Goal: Information Seeking & Learning: Check status

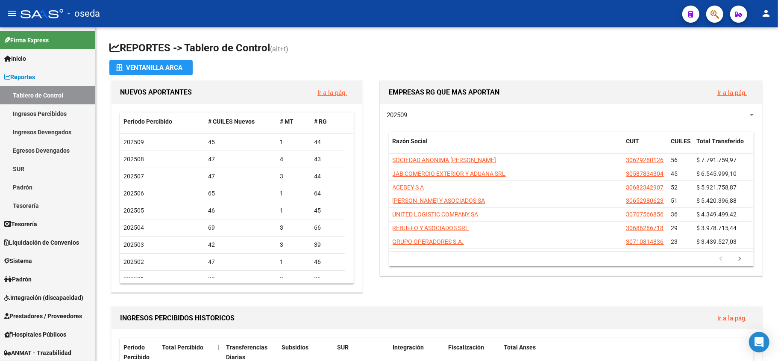
click at [720, 13] on button "button" at bounding box center [714, 14] width 17 height 17
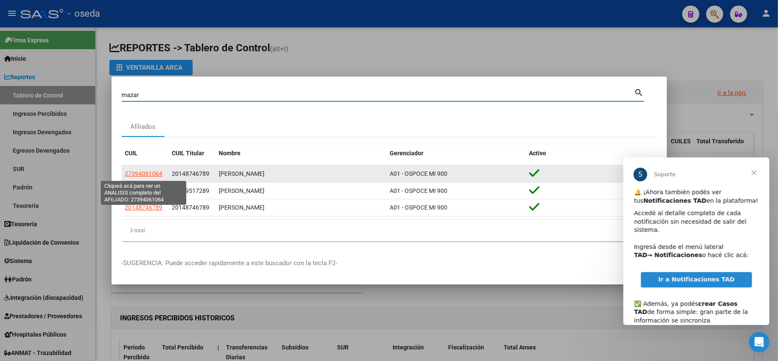
click at [132, 173] on span "27394061064" at bounding box center [144, 173] width 38 height 7
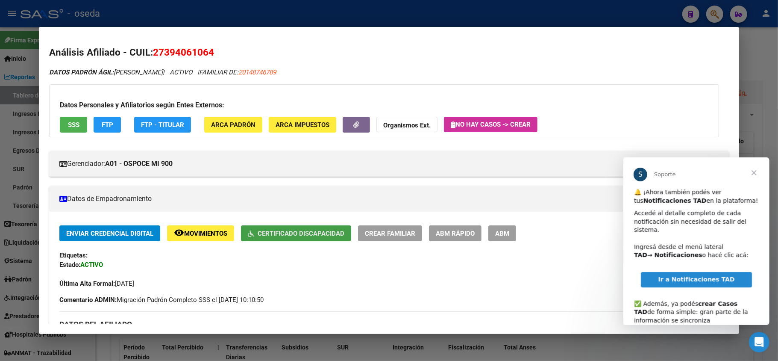
click at [282, 227] on button "Certificado Discapacidad" at bounding box center [296, 233] width 110 height 16
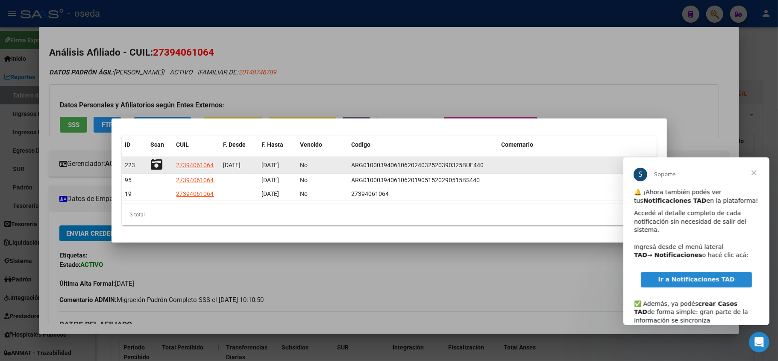
click at [158, 162] on icon at bounding box center [157, 165] width 12 height 12
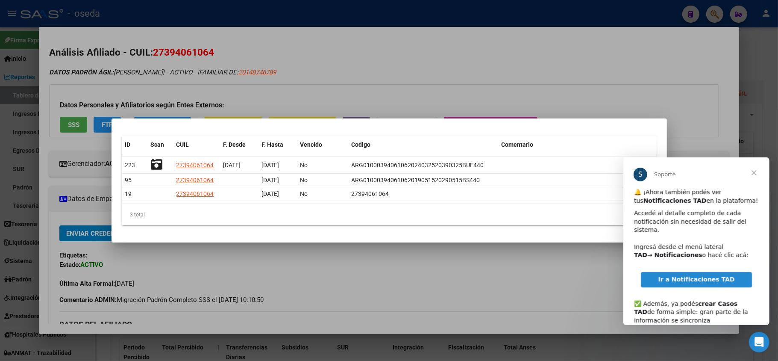
click at [490, 35] on div at bounding box center [389, 180] width 778 height 361
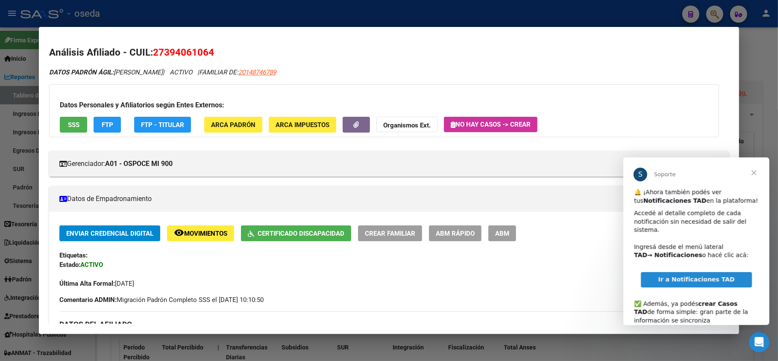
click at [478, 16] on div at bounding box center [389, 180] width 778 height 361
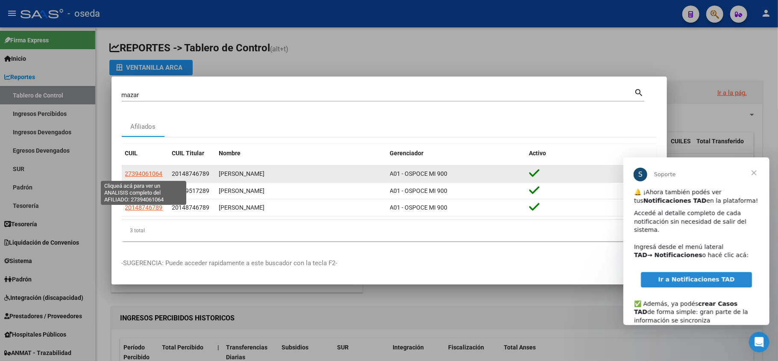
click at [142, 171] on span "27394061064" at bounding box center [144, 173] width 38 height 7
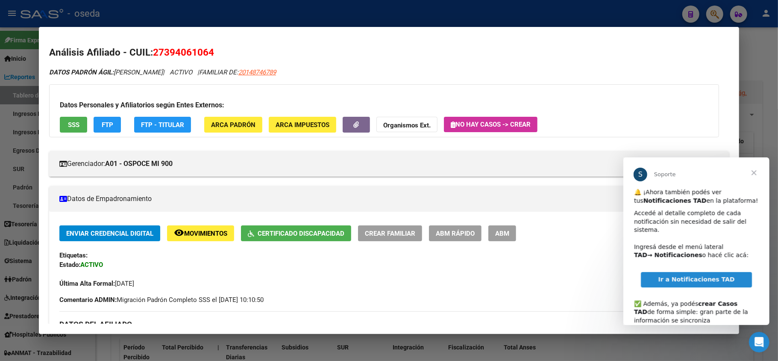
click at [756, 171] on span "Cerrar" at bounding box center [754, 172] width 31 height 31
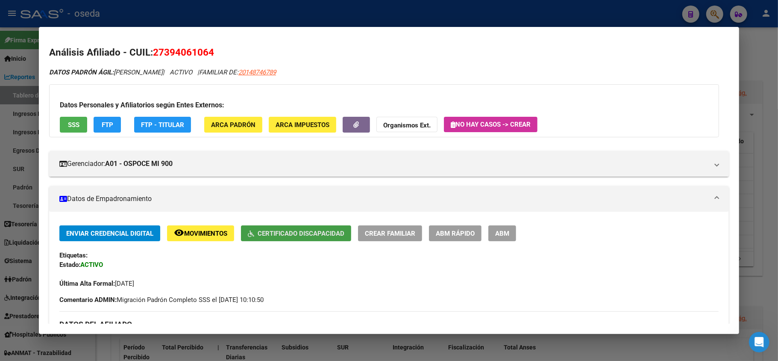
click at [277, 232] on span "Certificado Discapacidad" at bounding box center [301, 234] width 87 height 8
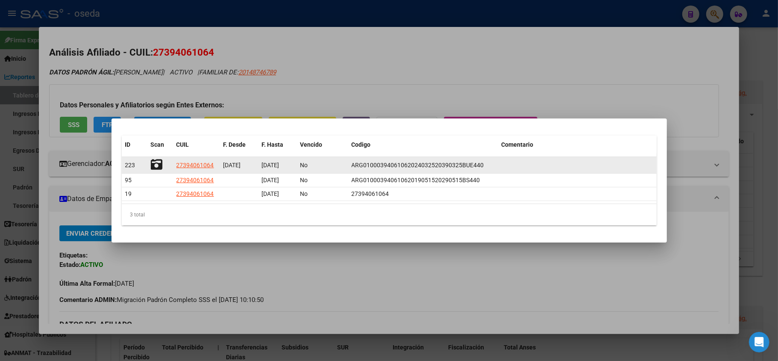
click at [156, 163] on icon at bounding box center [157, 165] width 12 height 12
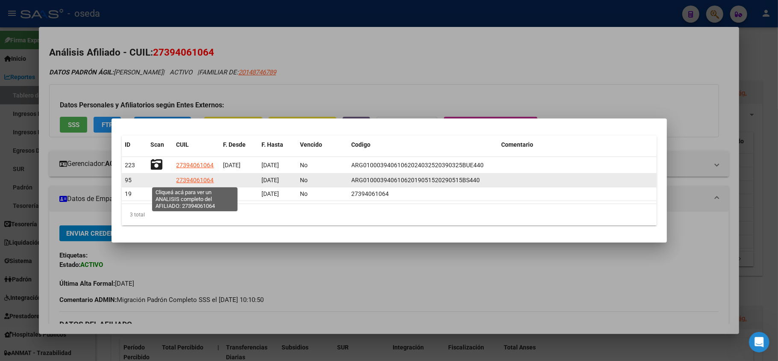
click at [190, 181] on span "27394061064" at bounding box center [196, 180] width 38 height 7
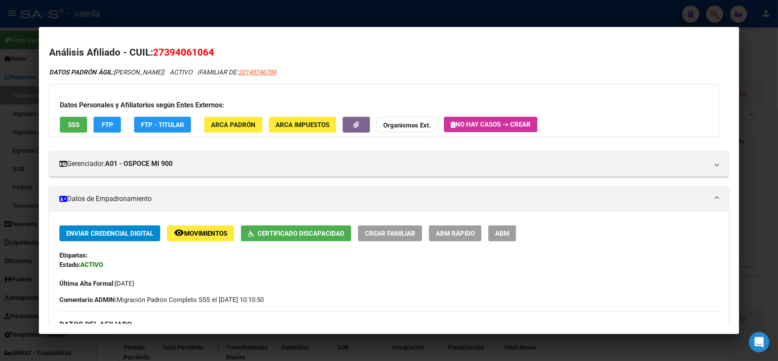
click at [0, 130] on div at bounding box center [389, 180] width 778 height 361
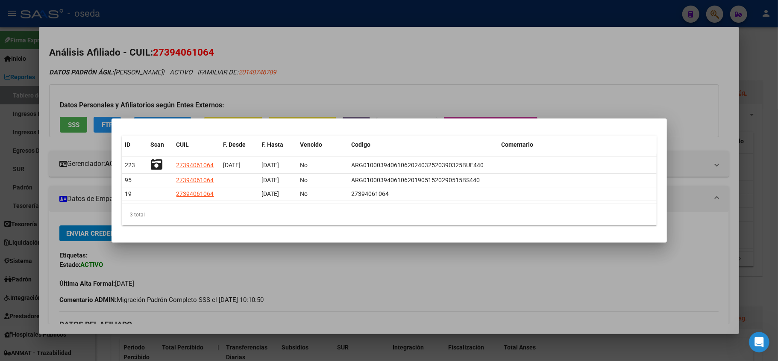
click at [0, 114] on div at bounding box center [389, 180] width 778 height 361
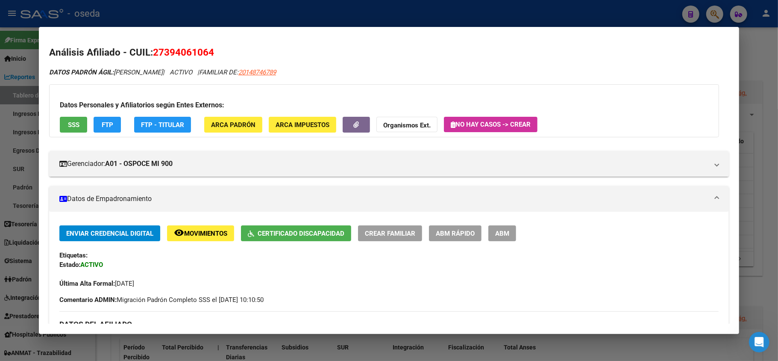
click at [337, 14] on div at bounding box center [389, 180] width 778 height 361
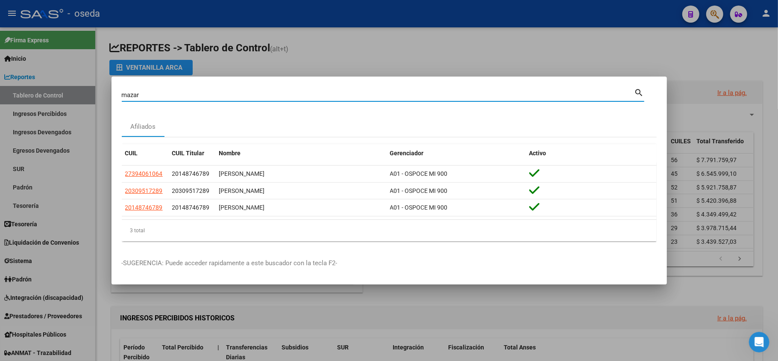
click at [310, 93] on input "mazar" at bounding box center [378, 95] width 513 height 8
type input "28174944"
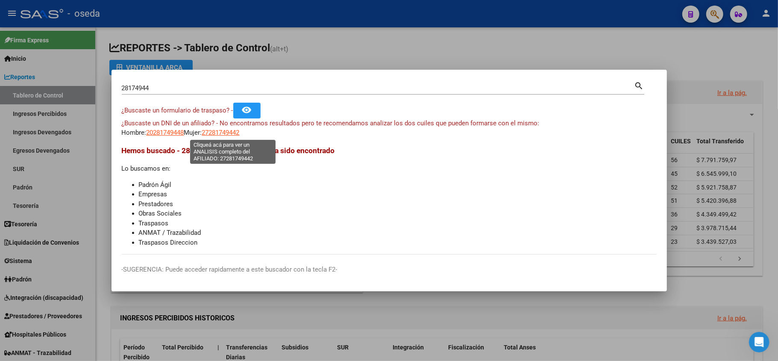
click at [230, 130] on span "27281749442" at bounding box center [221, 133] width 38 height 8
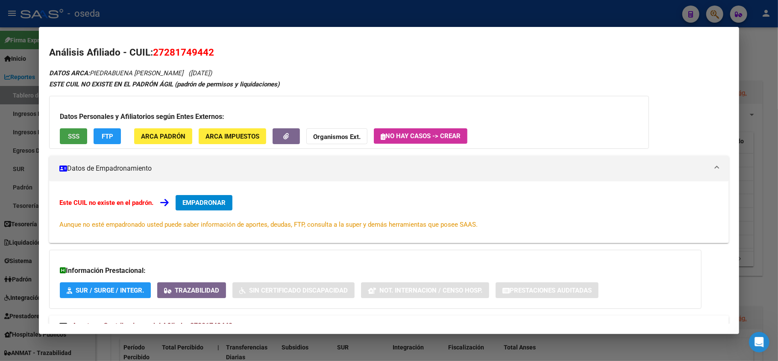
click at [71, 134] on span "SSS" at bounding box center [74, 136] width 12 height 8
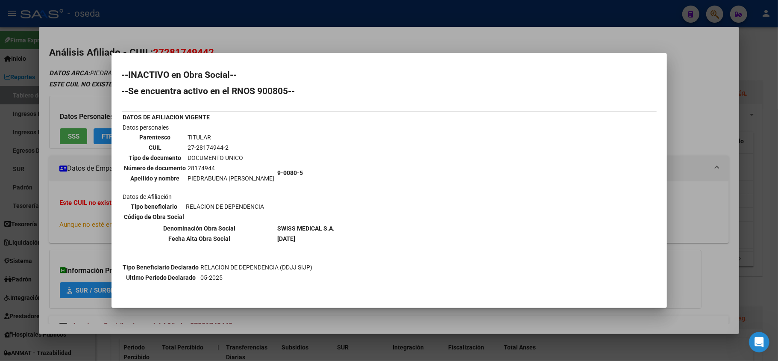
click at [0, 247] on div at bounding box center [389, 180] width 778 height 361
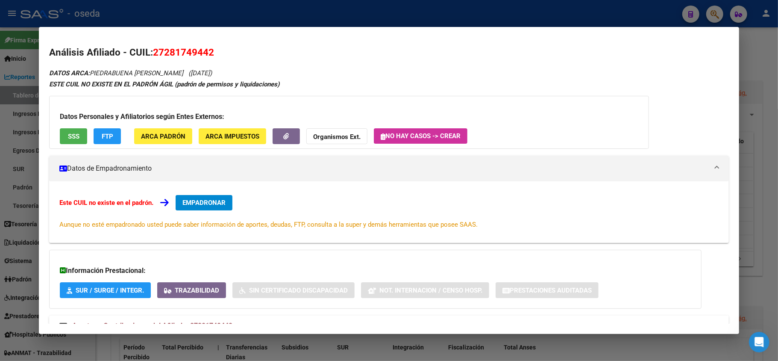
scroll to position [32, 0]
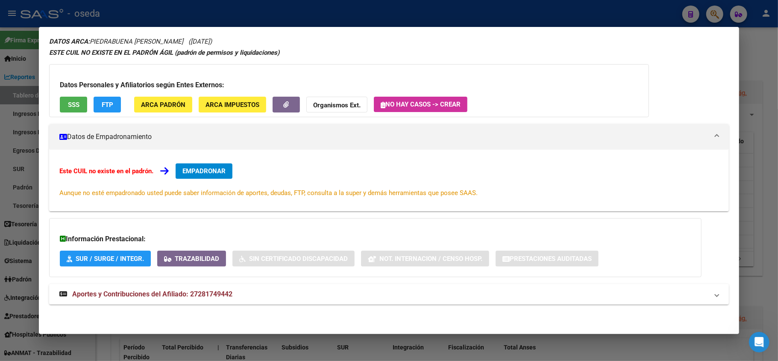
click at [155, 297] on span "Aportes y Contribuciones del Afiliado: 27281749442" at bounding box center [152, 294] width 160 height 8
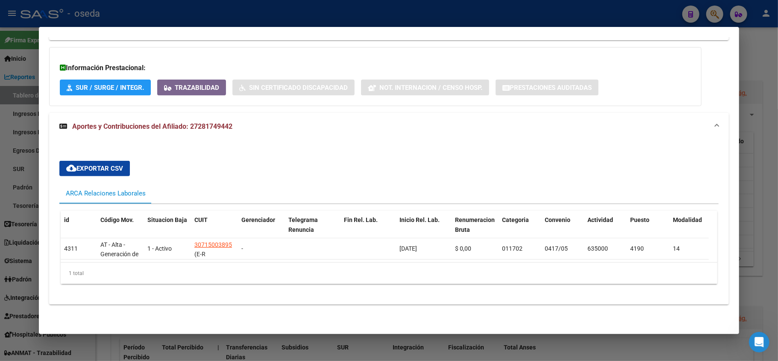
scroll to position [211, 0]
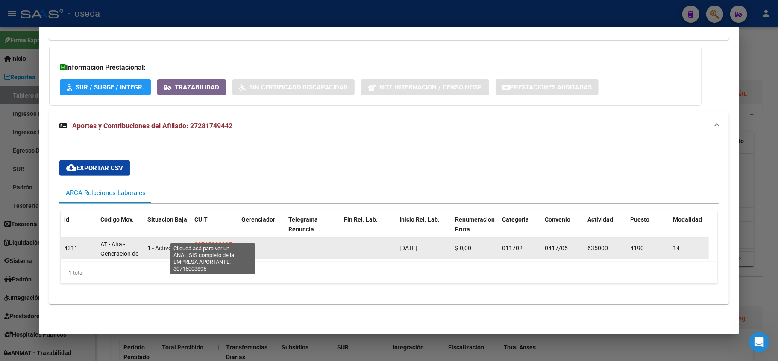
click at [230, 241] on span "30715003895" at bounding box center [213, 244] width 38 height 7
type textarea "30715003895"
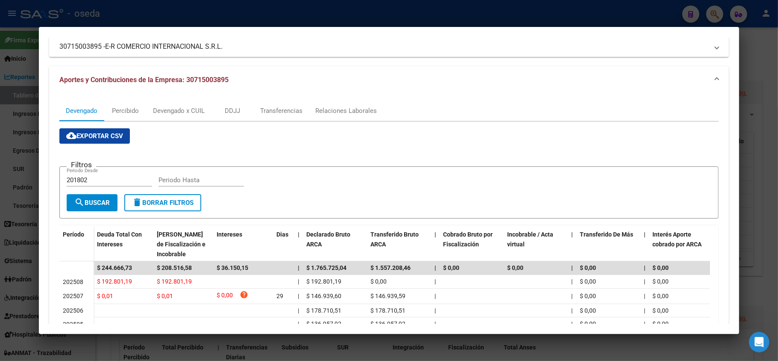
scroll to position [0, 0]
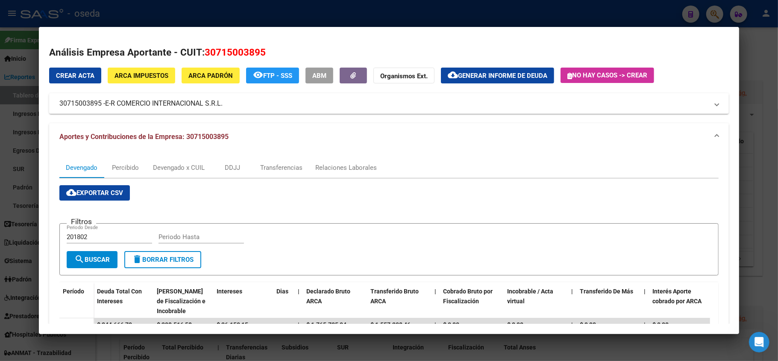
click at [0, 108] on div at bounding box center [389, 180] width 778 height 361
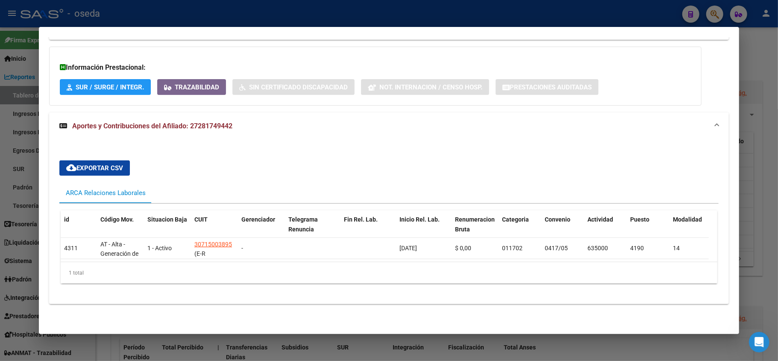
click at [14, 85] on div at bounding box center [389, 180] width 778 height 361
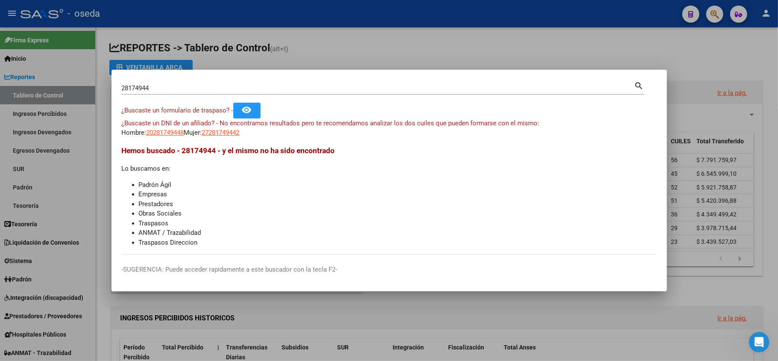
click at [167, 88] on input "28174944" at bounding box center [378, 88] width 513 height 8
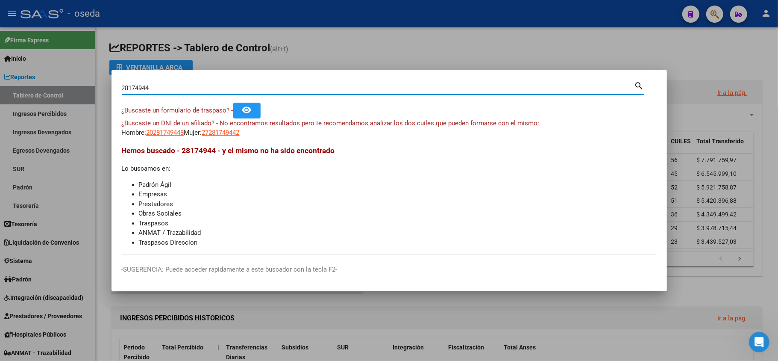
click at [167, 88] on input "28174944" at bounding box center [378, 88] width 513 height 8
type input "30716216299"
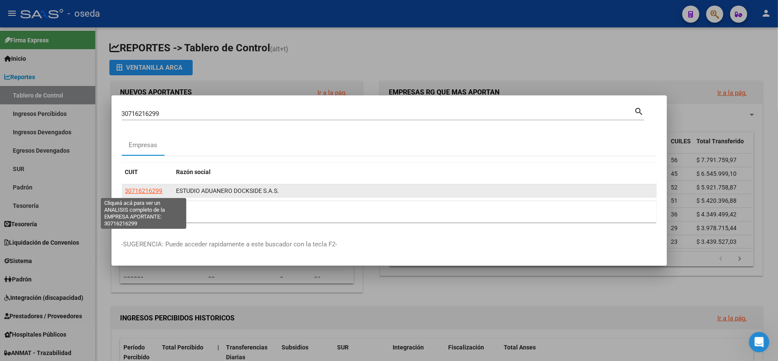
click at [137, 192] on span "30716216299" at bounding box center [144, 190] width 38 height 7
copy span "1"
type textarea "30716216299"
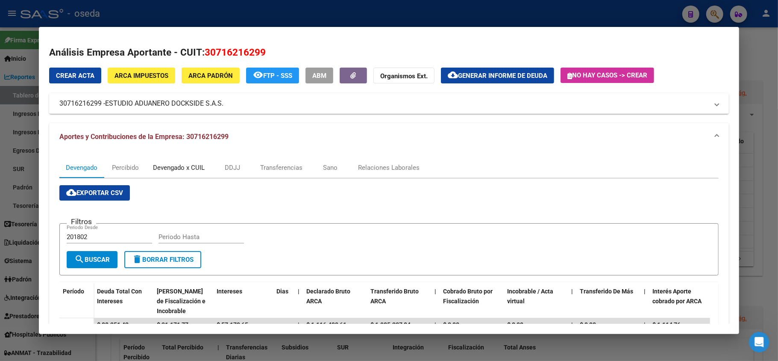
click at [170, 165] on div "Devengado x CUIL" at bounding box center [179, 167] width 52 height 9
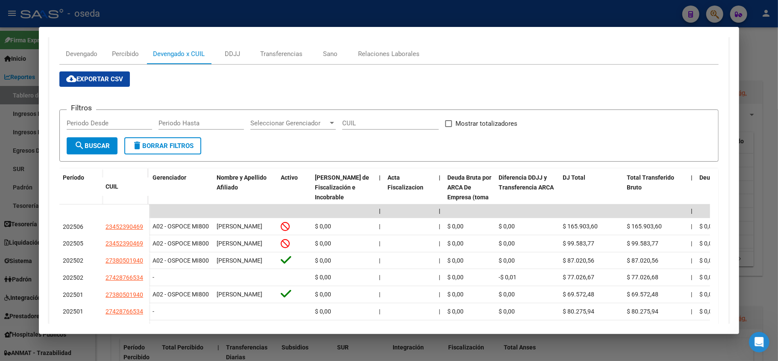
scroll to position [57, 0]
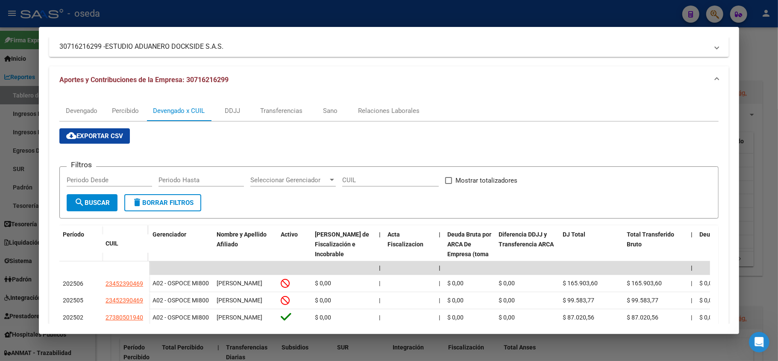
click at [0, 192] on div at bounding box center [389, 180] width 778 height 361
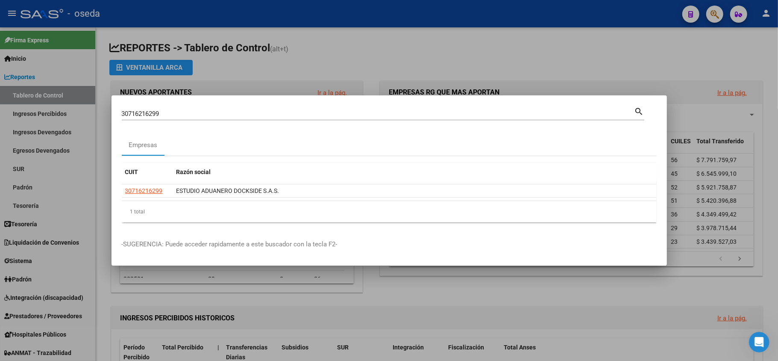
click at [0, 192] on div at bounding box center [389, 180] width 778 height 361
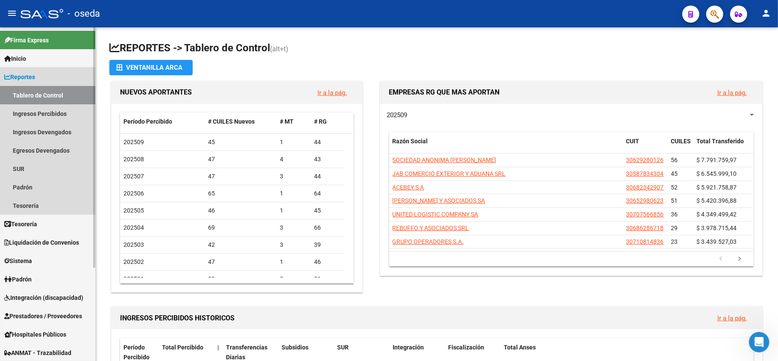
click at [49, 78] on link "Reportes" at bounding box center [47, 77] width 95 height 18
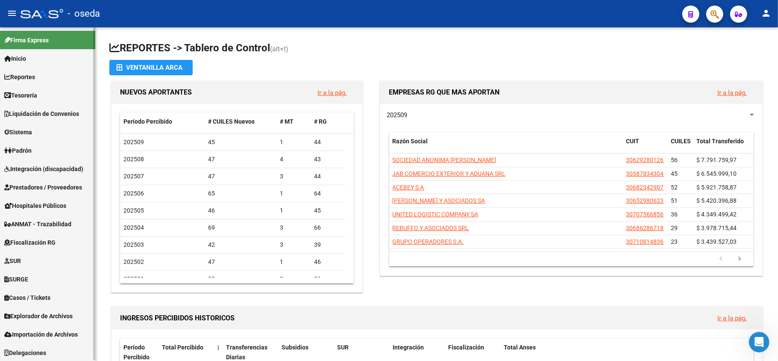
click at [33, 170] on span "Integración (discapacidad)" at bounding box center [43, 168] width 79 height 9
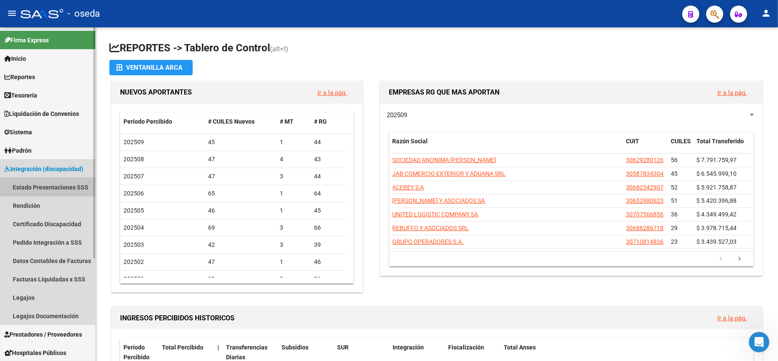
click at [34, 184] on link "Estado Presentaciones SSS" at bounding box center [47, 187] width 95 height 18
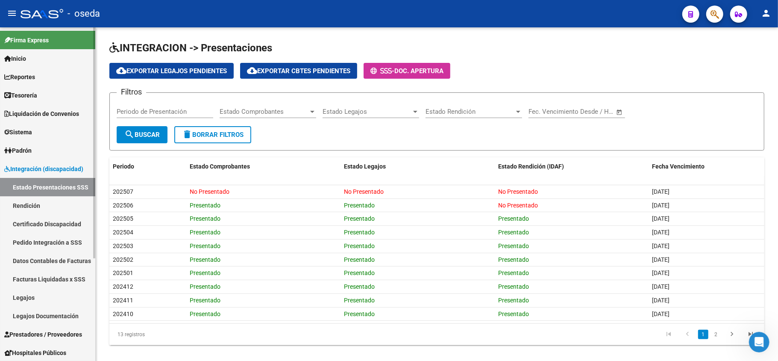
click at [27, 221] on link "Certificado Discapacidad" at bounding box center [47, 224] width 95 height 18
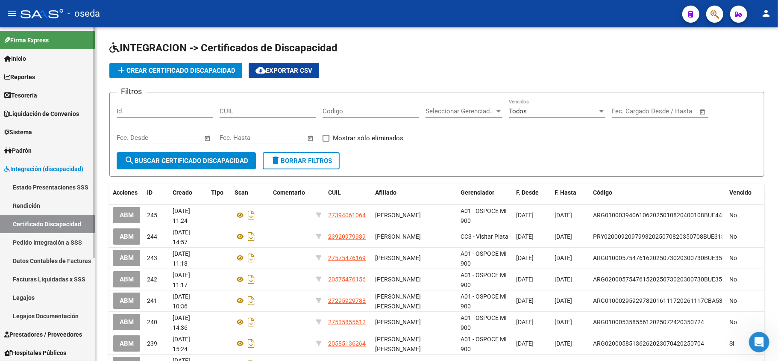
click at [41, 168] on span "Integración (discapacidad)" at bounding box center [43, 168] width 79 height 9
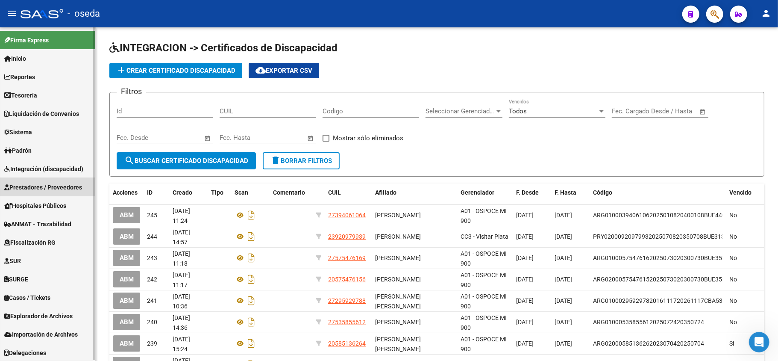
click at [41, 189] on span "Prestadores / Proveedores" at bounding box center [43, 186] width 78 height 9
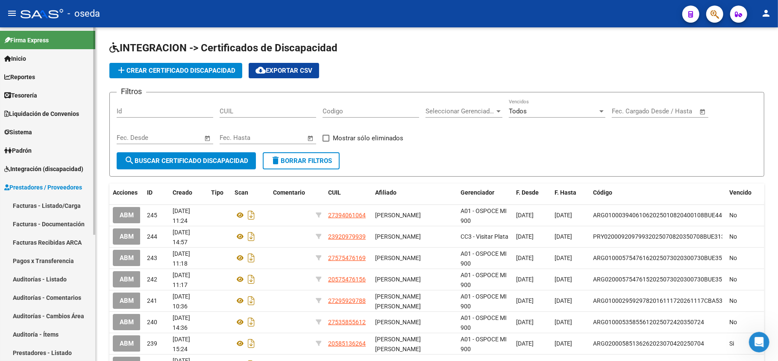
click at [37, 207] on link "Facturas - Listado/Carga" at bounding box center [47, 205] width 95 height 18
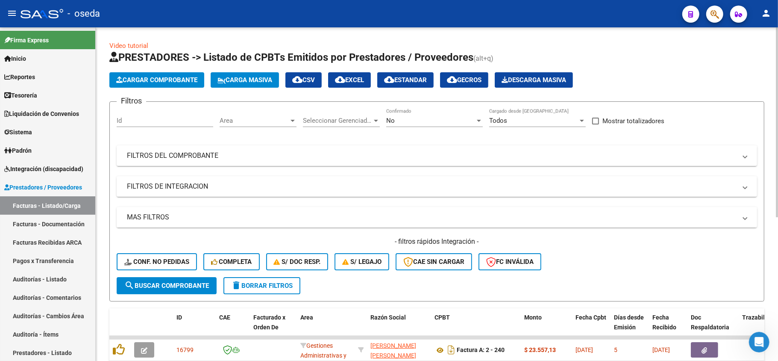
scroll to position [57, 0]
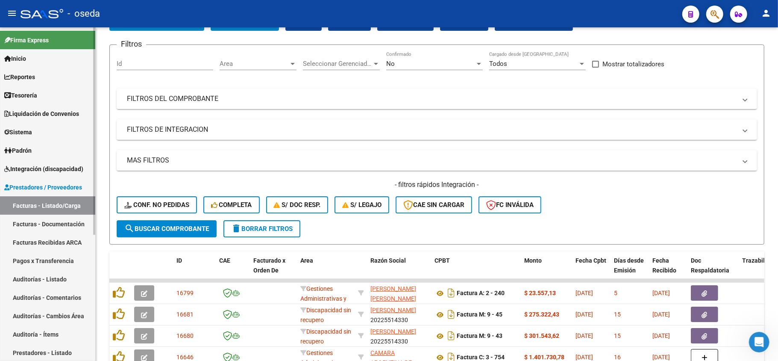
click at [52, 233] on link "Facturas Recibidas ARCA" at bounding box center [47, 242] width 95 height 18
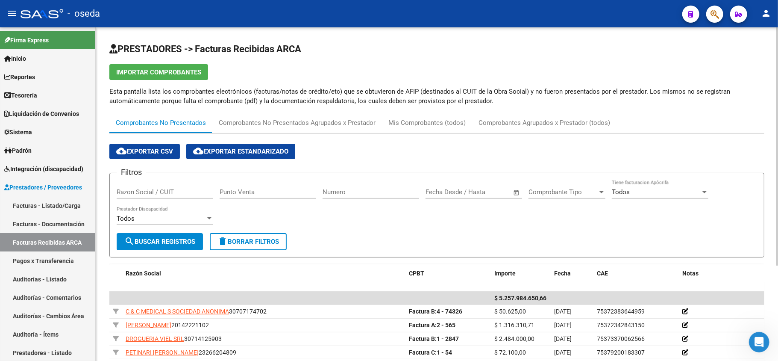
scroll to position [57, 0]
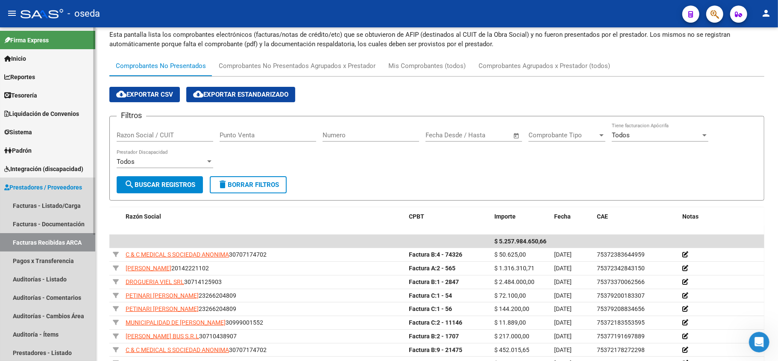
click at [26, 183] on span "Prestadores / Proveedores" at bounding box center [43, 186] width 78 height 9
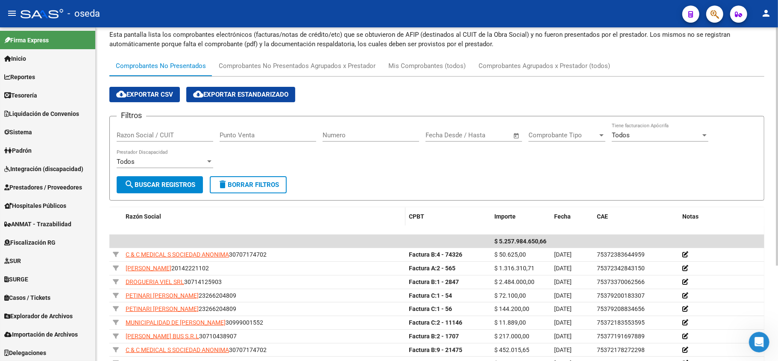
click at [364, 212] on div "Razón Social" at bounding box center [264, 217] width 277 height 10
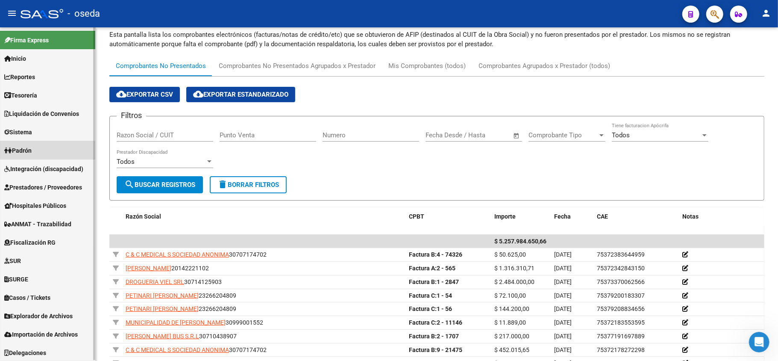
click at [24, 148] on span "Padrón" at bounding box center [17, 150] width 27 height 9
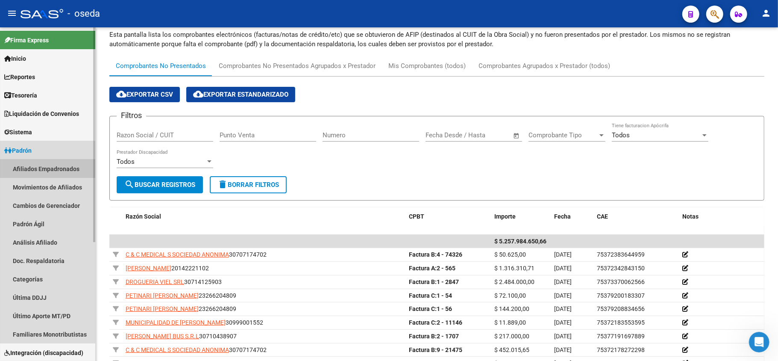
click at [31, 162] on link "Afiliados Empadronados" at bounding box center [47, 168] width 95 height 18
